Goal: Task Accomplishment & Management: Manage account settings

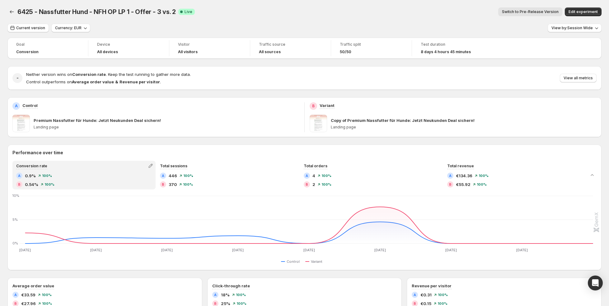
scroll to position [37, 0]
click at [593, 29] on span "View by: Page Only" at bounding box center [575, 28] width 35 height 5
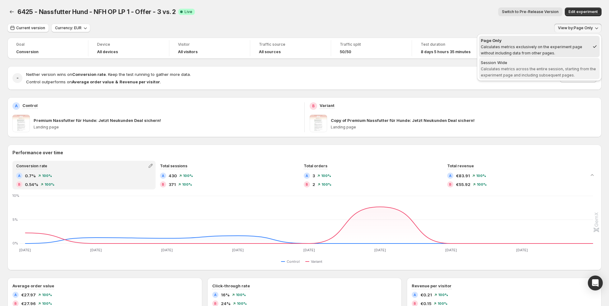
click at [568, 68] on span "Calculates metrics across the entire session, starting from the experiment page…" at bounding box center [538, 72] width 115 height 11
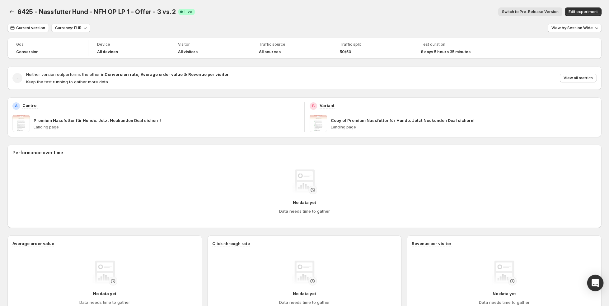
click at [595, 288] on div "Open Intercom Messenger" at bounding box center [596, 283] width 17 height 17
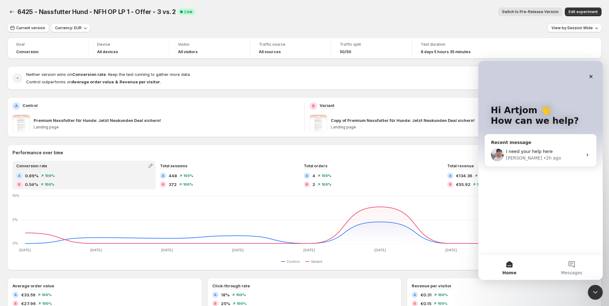
click at [544, 157] on div "• 2h ago" at bounding box center [553, 158] width 18 height 7
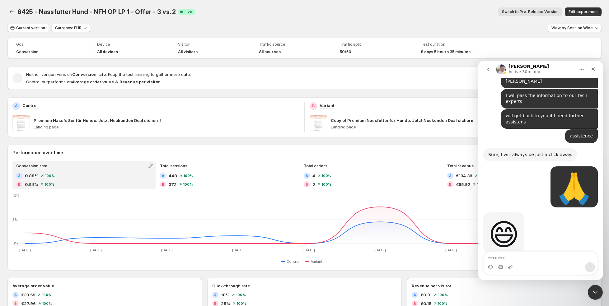
scroll to position [5356, 0]
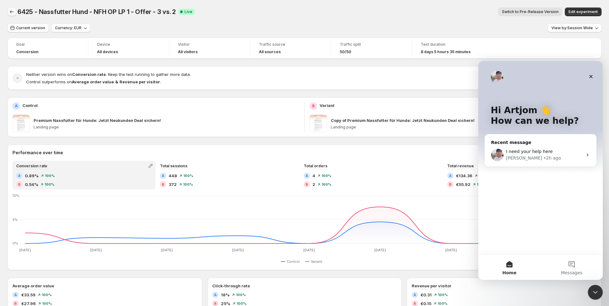
click at [10, 7] on button "Back" at bounding box center [11, 11] width 9 height 9
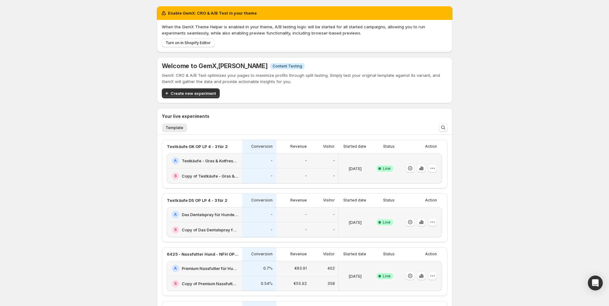
scroll to position [76, 0]
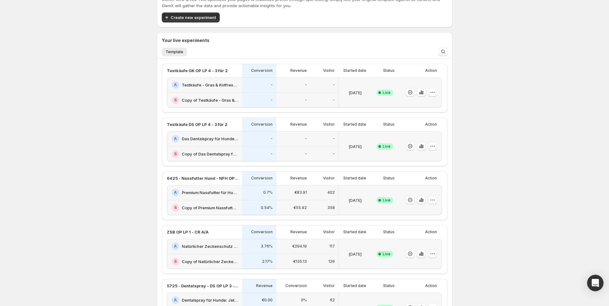
click at [599, 283] on icon "Open Intercom Messenger" at bounding box center [595, 283] width 7 height 8
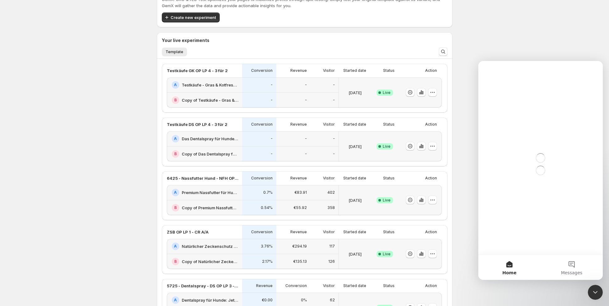
scroll to position [0, 0]
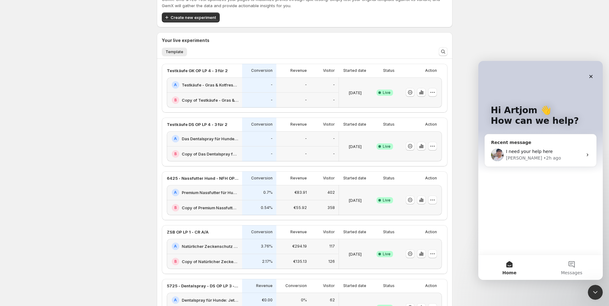
click at [537, 149] on div "I need your help here" at bounding box center [544, 152] width 77 height 7
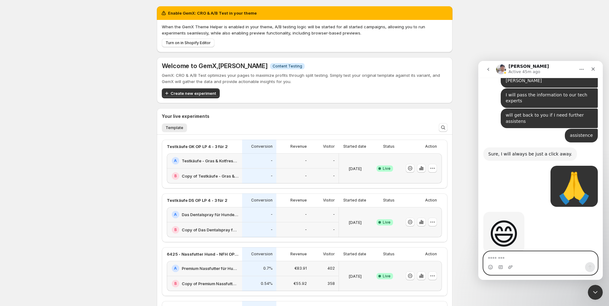
click at [505, 258] on textarea "Message…" at bounding box center [541, 257] width 114 height 11
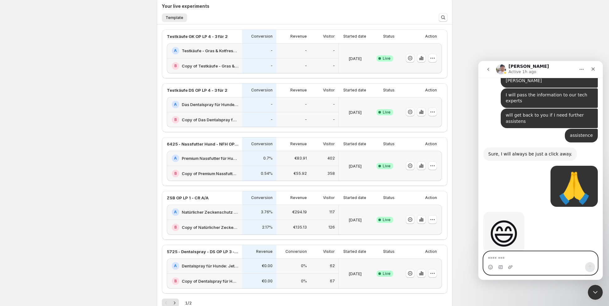
scroll to position [107, 0]
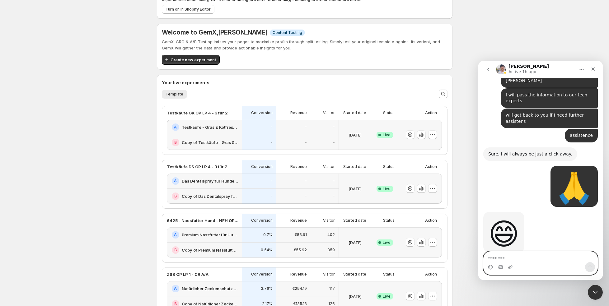
scroll to position [34, 0]
click at [436, 136] on icon "button" at bounding box center [433, 134] width 6 height 6
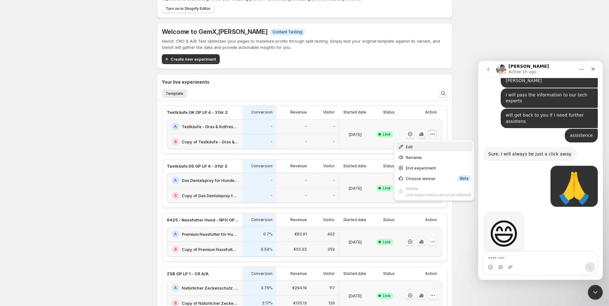
click at [421, 150] on button "Edit" at bounding box center [434, 147] width 77 height 10
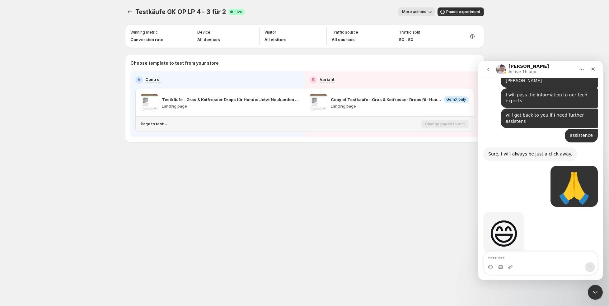
click at [159, 125] on p "Page to test: -" at bounding box center [154, 124] width 26 height 5
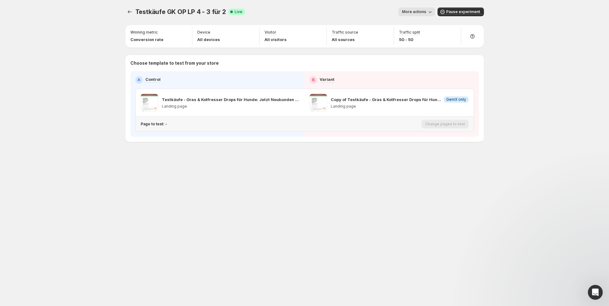
scroll to position [4206, 0]
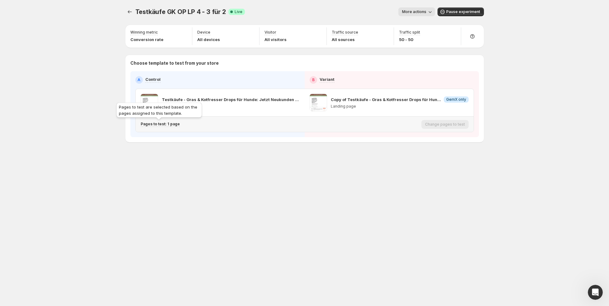
click at [159, 125] on p "Pages to test: 1 page" at bounding box center [160, 124] width 39 height 5
click at [255, 156] on icon "Search for and select a customer segment" at bounding box center [257, 156] width 6 height 6
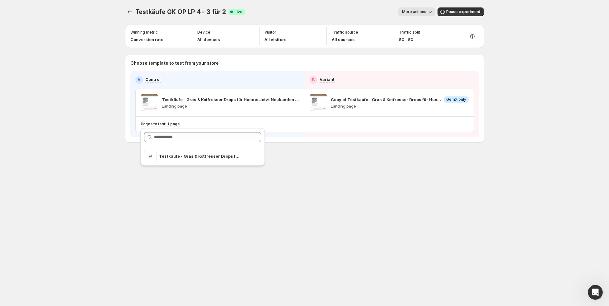
click at [117, 121] on div "Testkäufe GK OP LP 4 - 3 für 2. This page is ready Testkäufe GK OP LP 4 - 3 für…" at bounding box center [304, 153] width 609 height 306
click at [133, 12] on button "Experiments" at bounding box center [129, 11] width 9 height 9
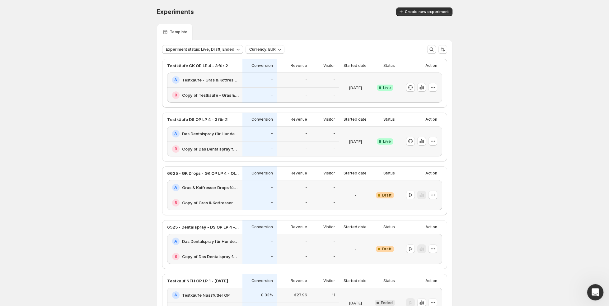
click at [593, 288] on icon "Open Intercom Messenger" at bounding box center [595, 292] width 10 height 10
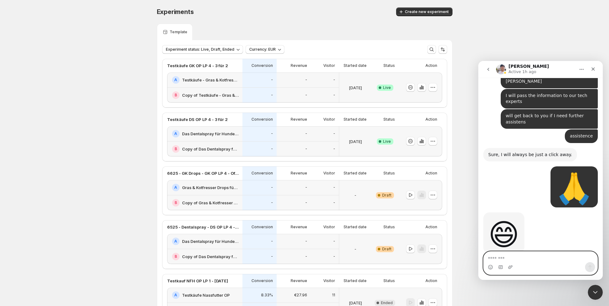
scroll to position [5356, 0]
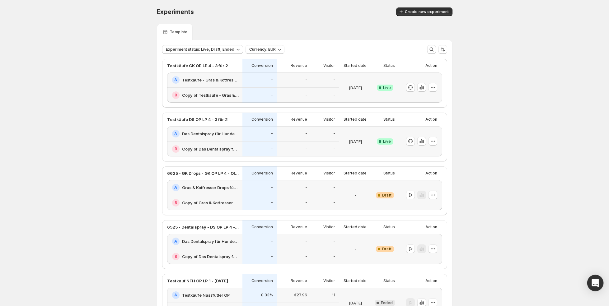
click at [593, 281] on icon "Open Intercom Messenger" at bounding box center [595, 283] width 7 height 8
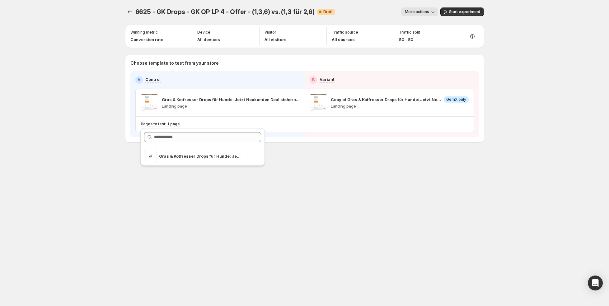
click at [299, 241] on div "6625 - GK Drops - GK OP LP 4 - Offer - (1,3,6) vs. (1,3 für 2,6). This page is …" at bounding box center [305, 153] width 374 height 306
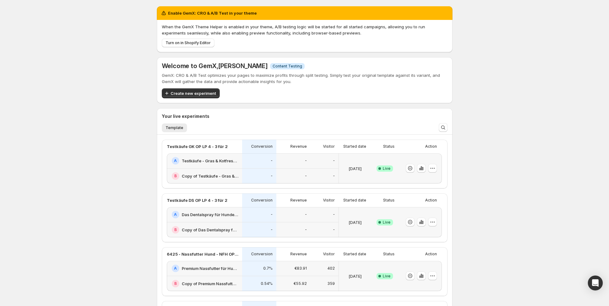
scroll to position [0, 0]
